Goal: Book appointment/travel/reservation

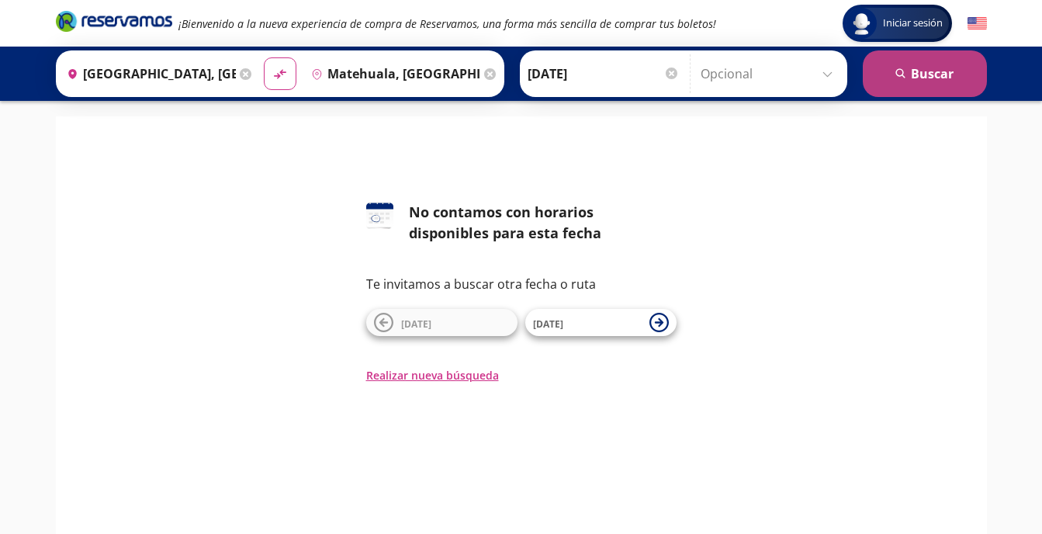
click at [928, 80] on button "search [GEOGRAPHIC_DATA]" at bounding box center [924, 73] width 124 height 47
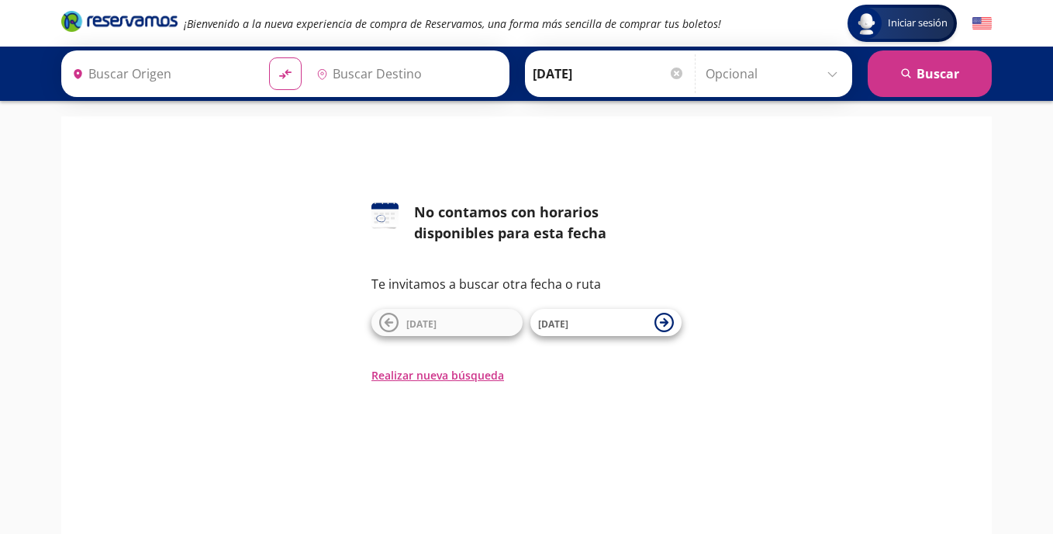
type input "[GEOGRAPHIC_DATA], [GEOGRAPHIC_DATA]"
type input "Matehuala, [GEOGRAPHIC_DATA][PERSON_NAME]"
type input "[GEOGRAPHIC_DATA], [GEOGRAPHIC_DATA]"
type input "Matehuala, [GEOGRAPHIC_DATA][PERSON_NAME]"
